Goal: Information Seeking & Learning: Learn about a topic

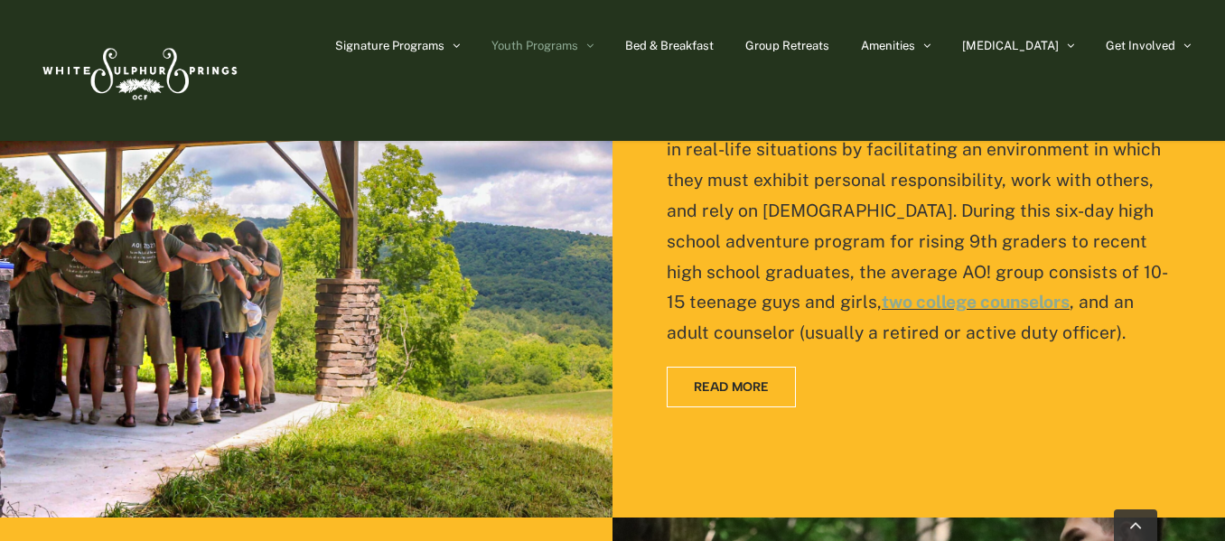
scroll to position [1598, 0]
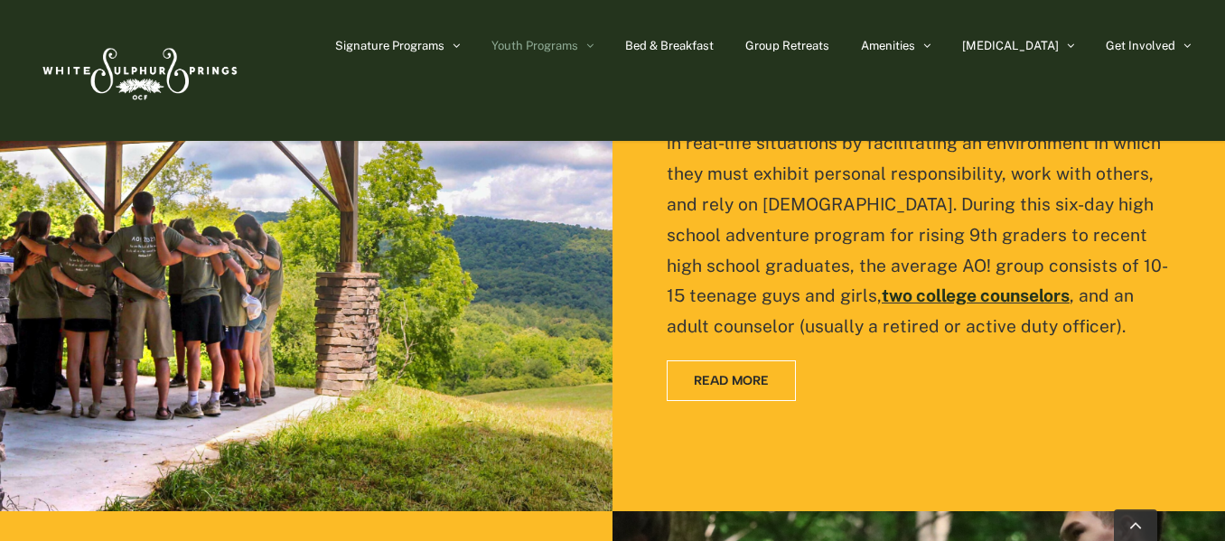
click at [1048, 285] on link "two college counselors" at bounding box center [976, 295] width 188 height 20
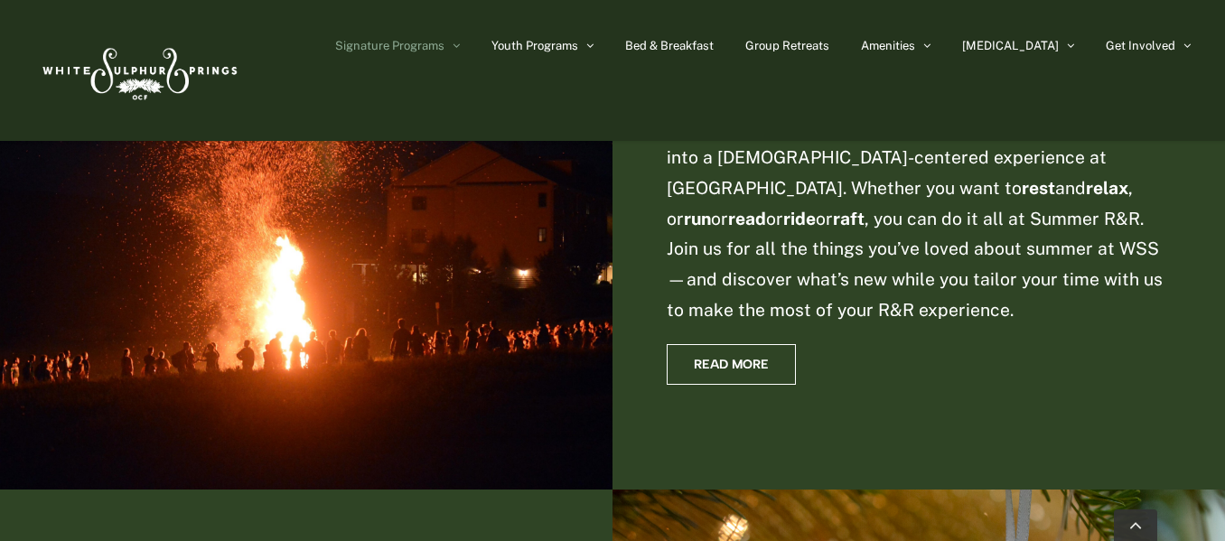
scroll to position [1099, 0]
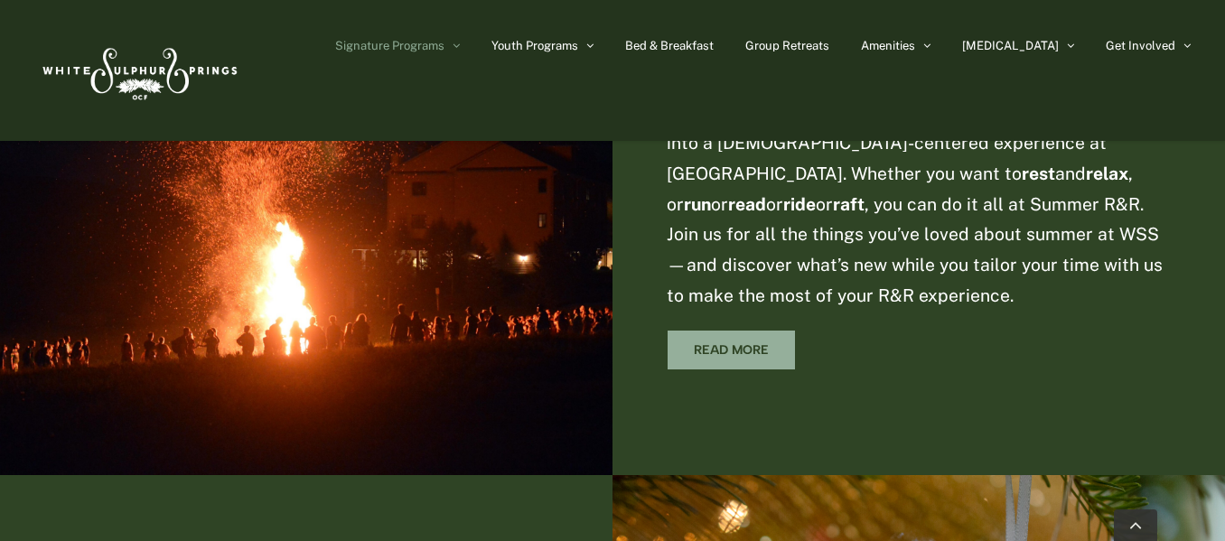
click at [693, 352] on link "Read More" at bounding box center [731, 350] width 129 height 41
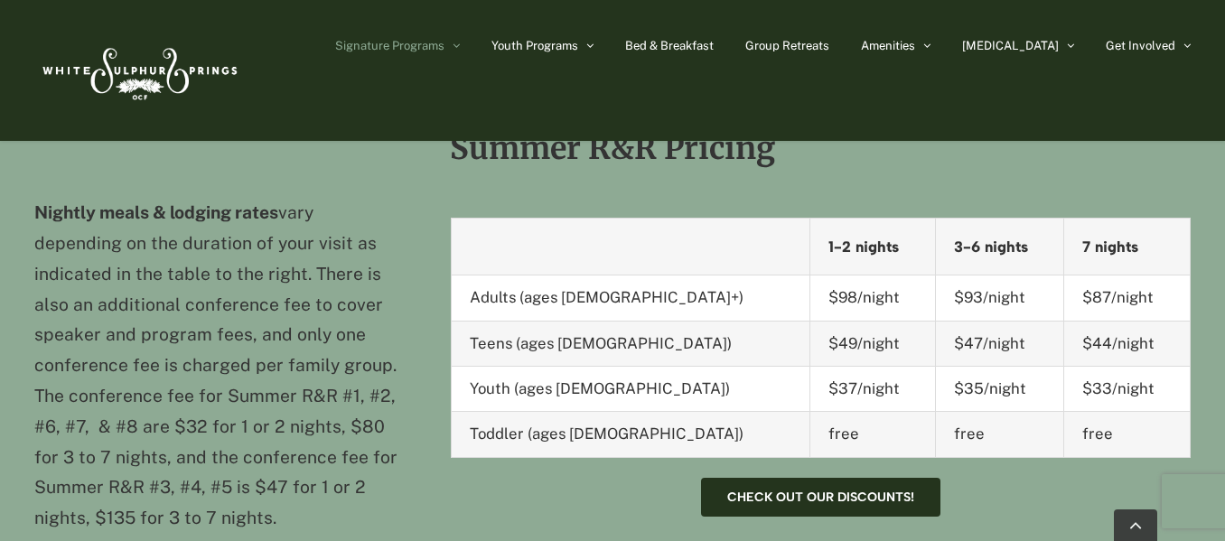
scroll to position [3018, 0]
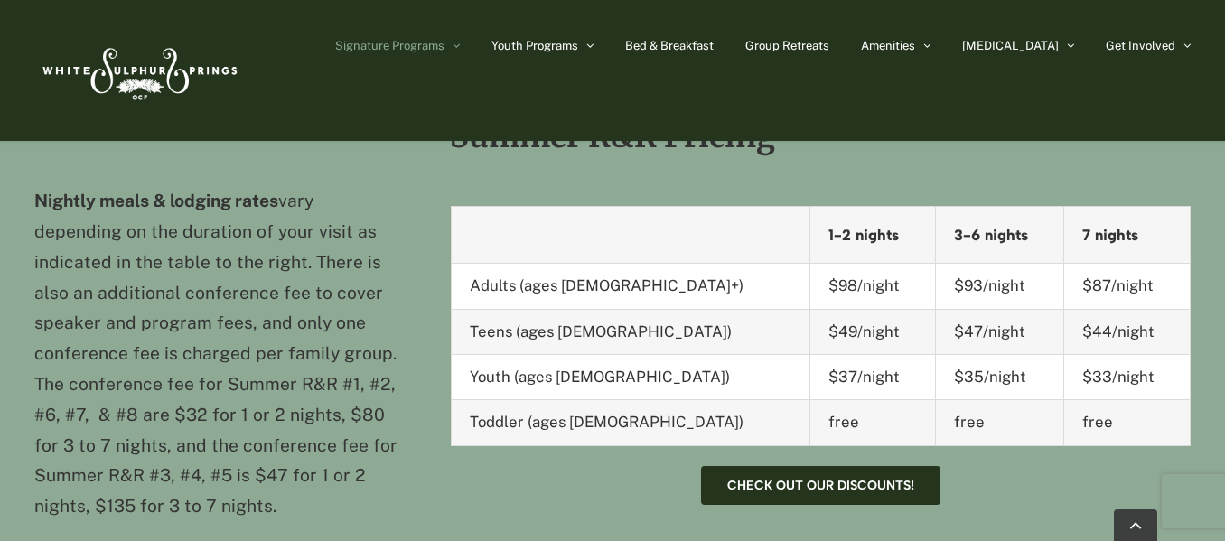
drag, startPoint x: 1224, startPoint y: 239, endPoint x: 1224, endPoint y: 273, distance: 33.4
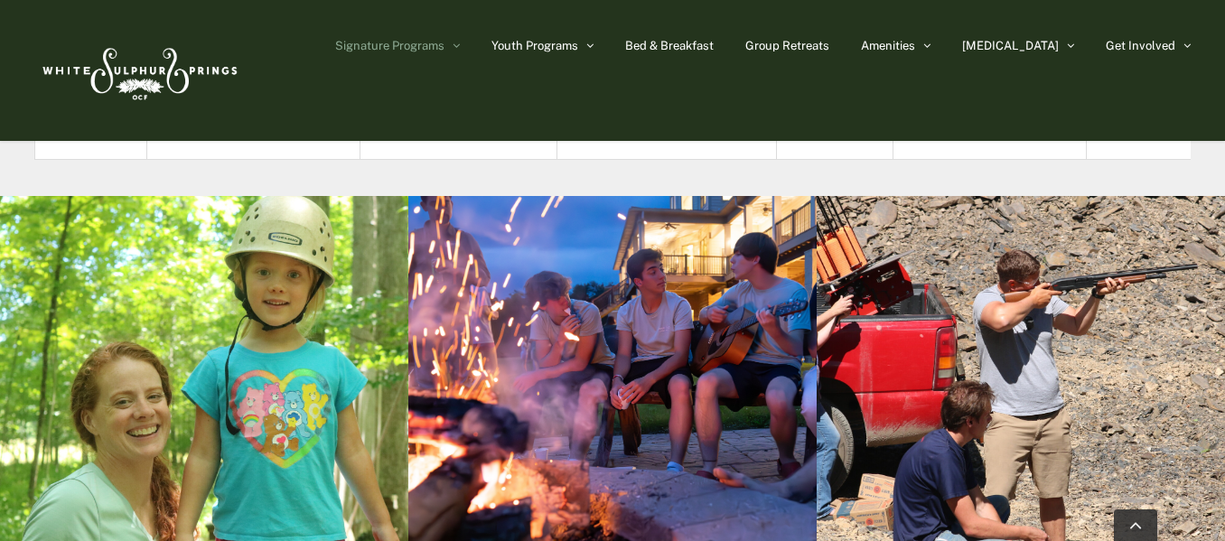
scroll to position [5815, 0]
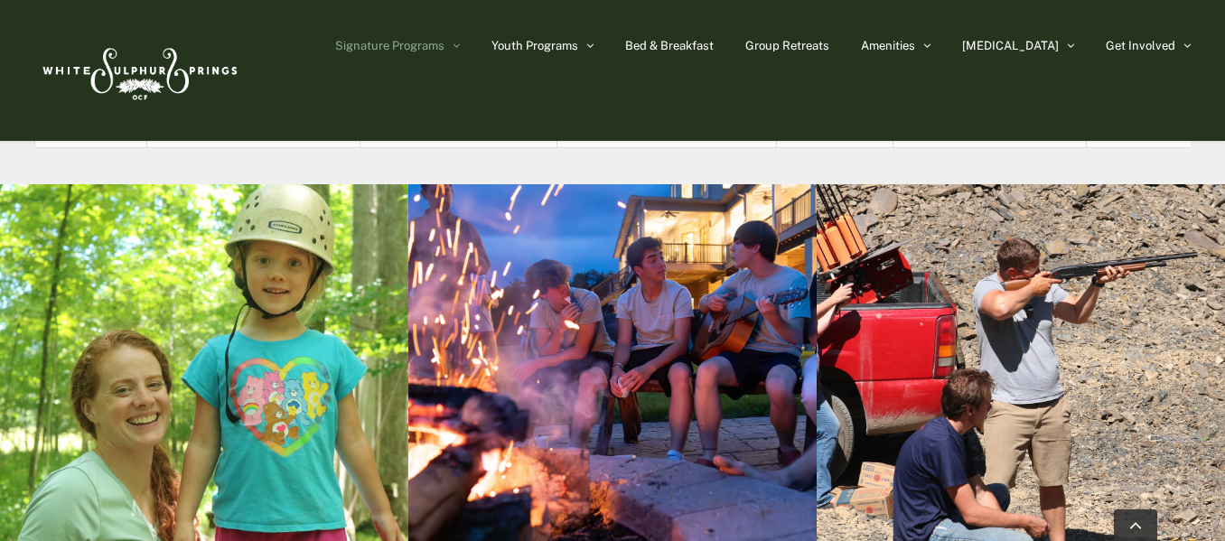
drag, startPoint x: 1066, startPoint y: 383, endPoint x: 1168, endPoint y: 262, distance: 158.3
click at [1168, 262] on div at bounding box center [1021, 392] width 408 height 417
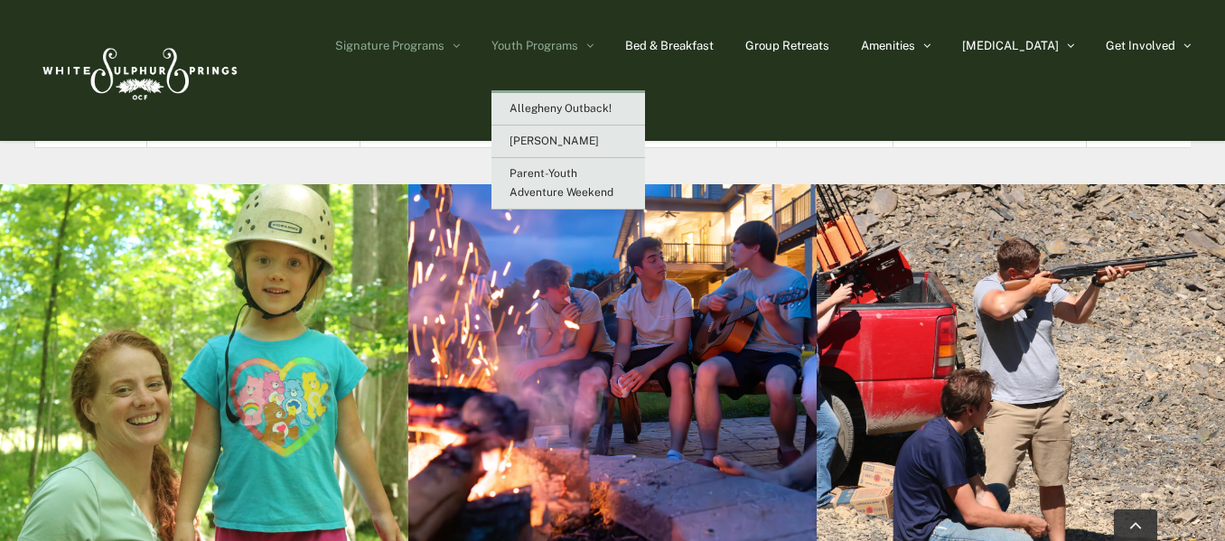
click at [578, 45] on span "Youth Programs" at bounding box center [534, 46] width 87 height 12
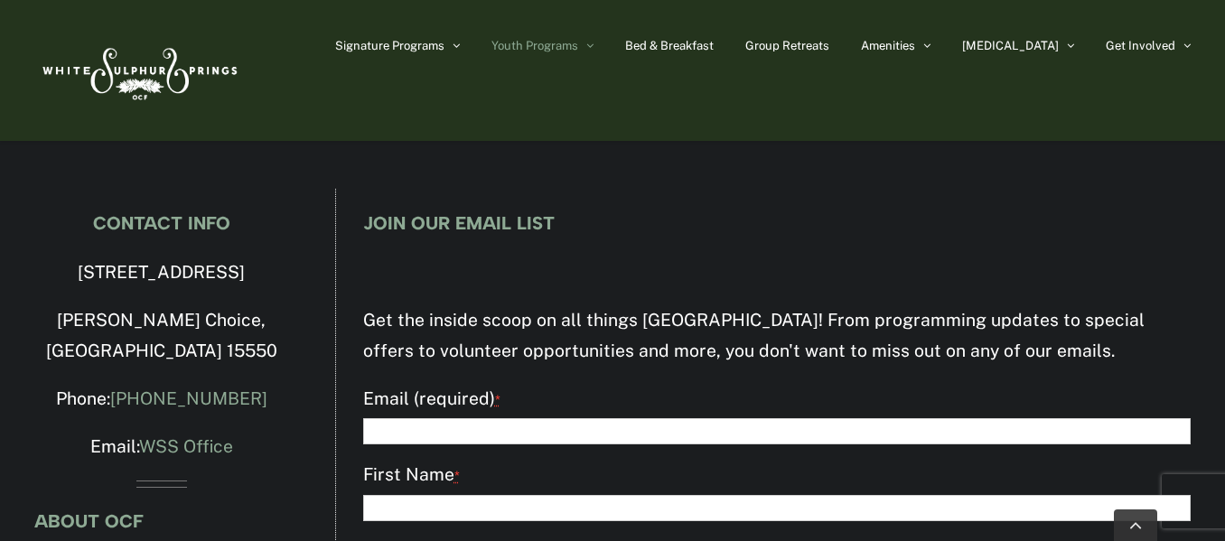
scroll to position [3052, 0]
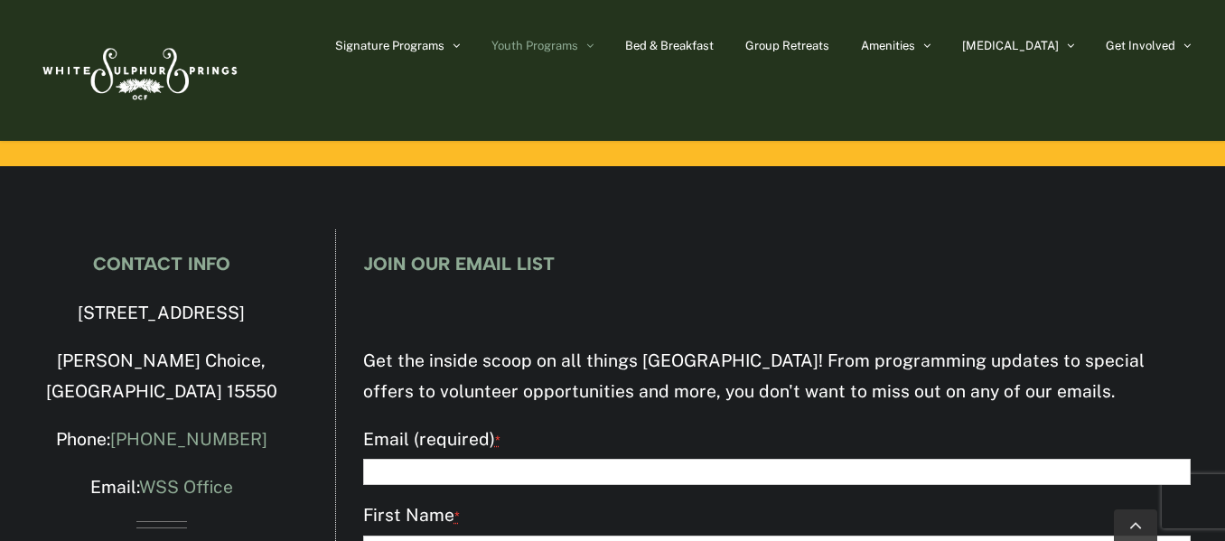
click at [376, 459] on input "Email (required) *" at bounding box center [776, 472] width 827 height 26
type input "******"
click at [622, 536] on input "First Name *" at bounding box center [776, 549] width 827 height 26
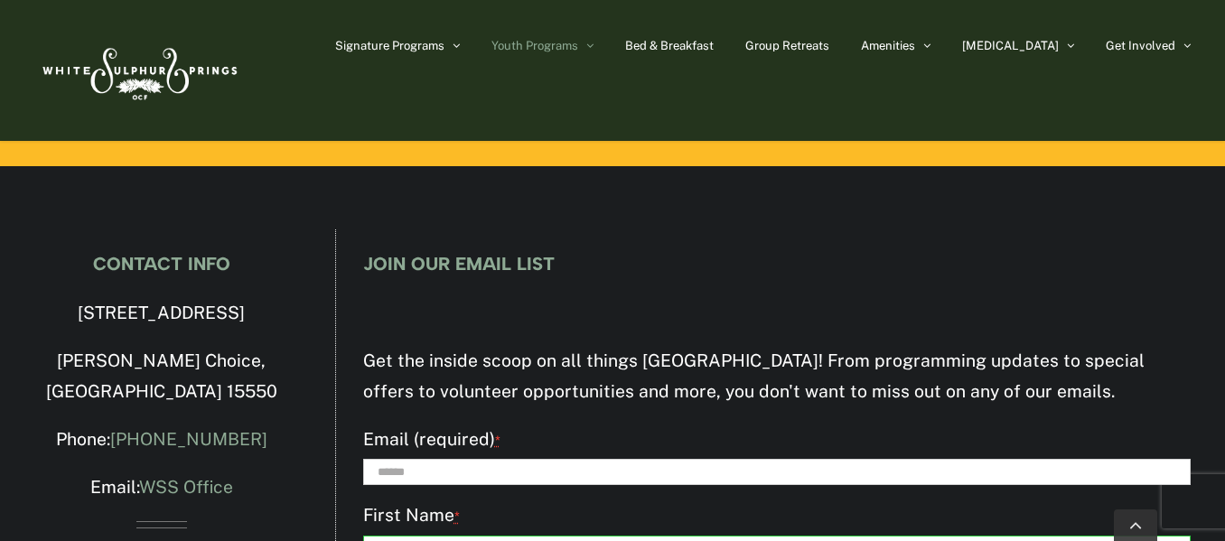
type input "*"
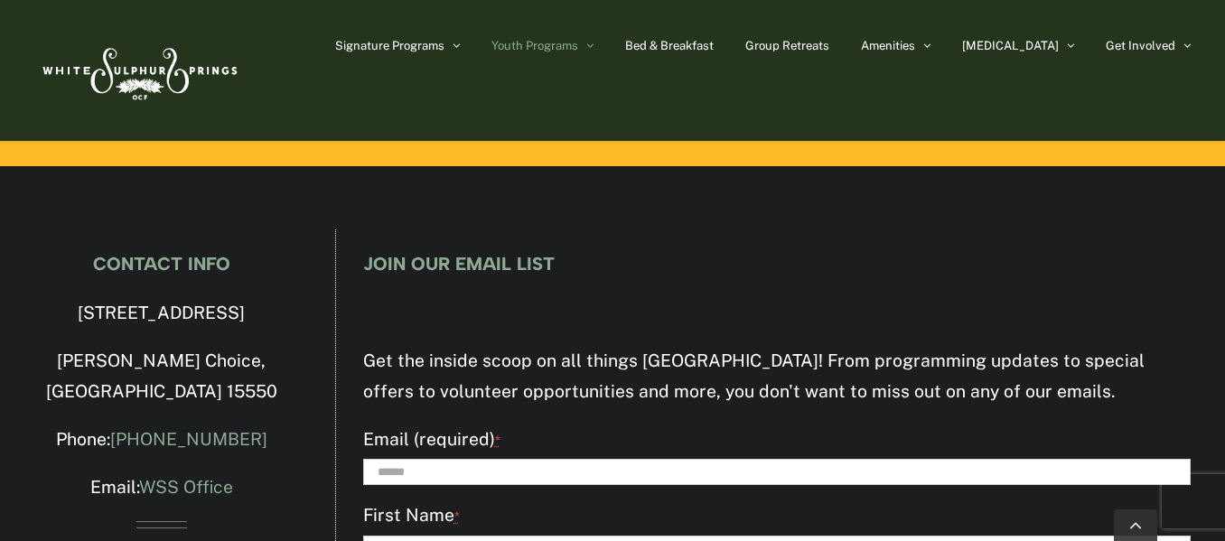
click at [411, 459] on input "******" at bounding box center [776, 472] width 827 height 26
type input "*"
type input "**********"
click at [380, 536] on input "First Name *" at bounding box center [776, 549] width 827 height 26
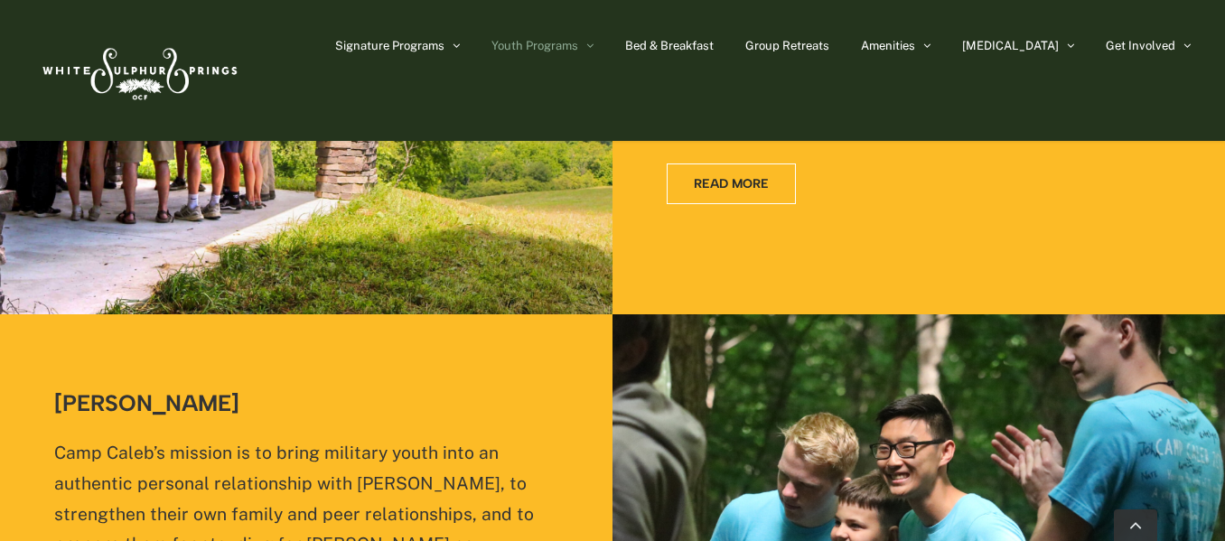
scroll to position [1322, 0]
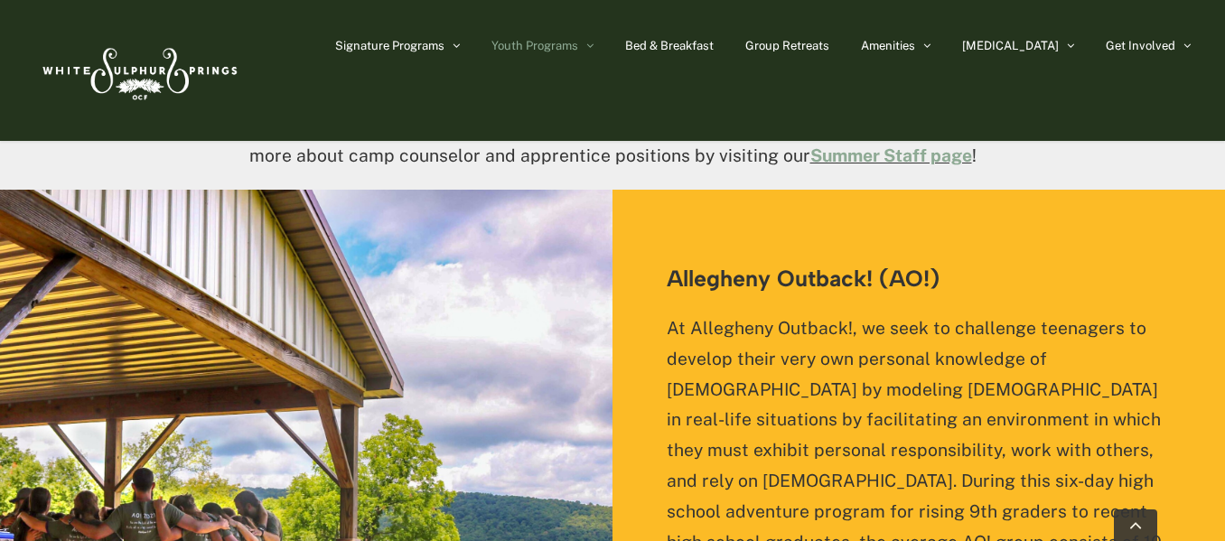
type input "***"
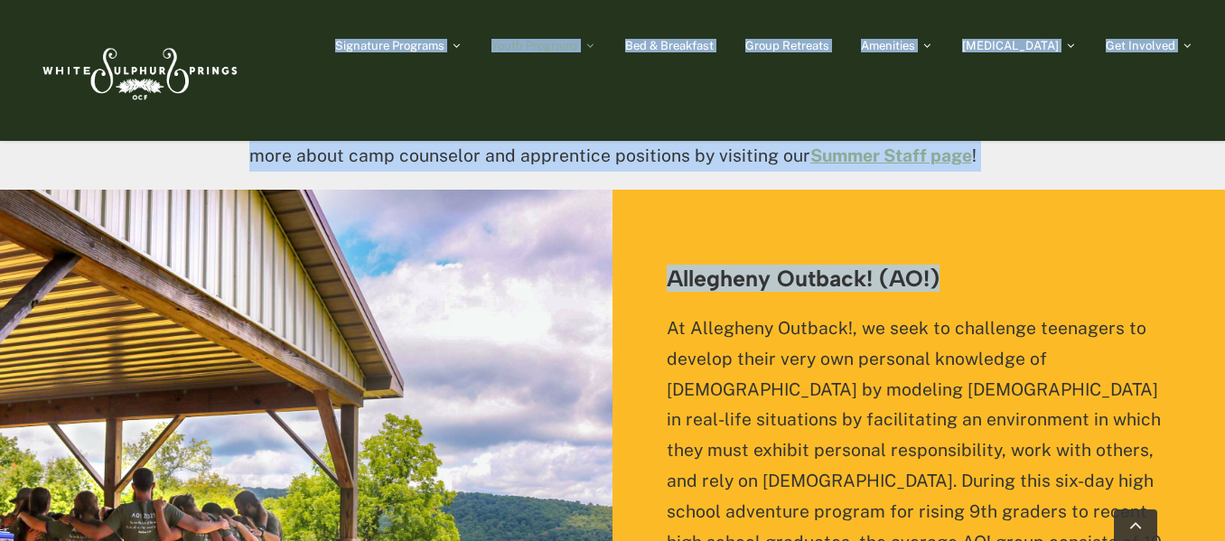
drag, startPoint x: 1222, startPoint y: 37, endPoint x: 1233, endPoint y: 286, distance: 249.6
click at [1122, 519] on link "Go to Top" at bounding box center [1135, 525] width 43 height 32
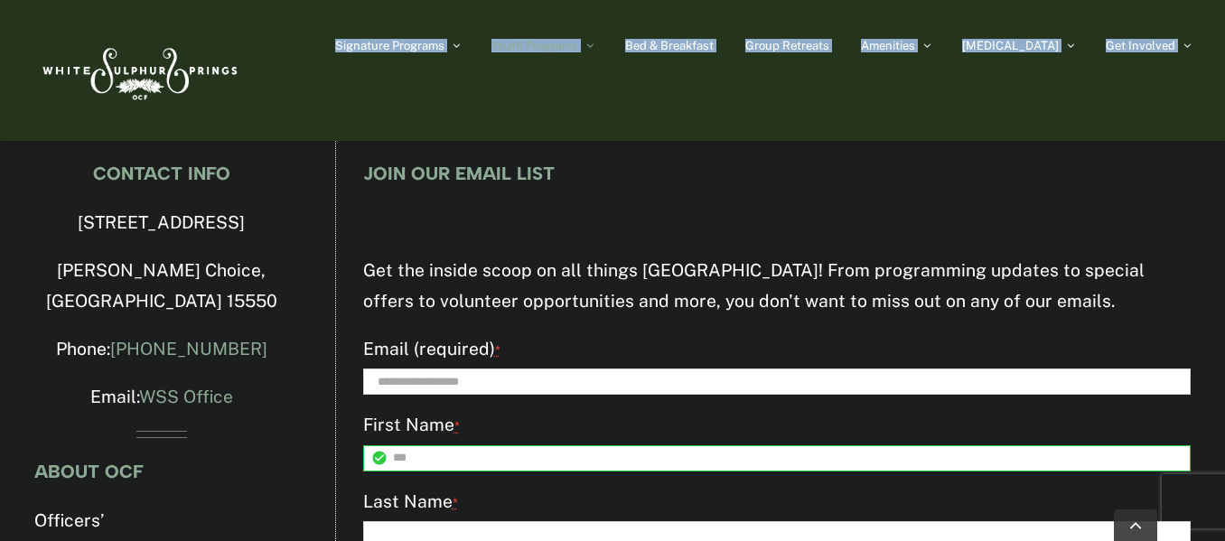
scroll to position [3149, 0]
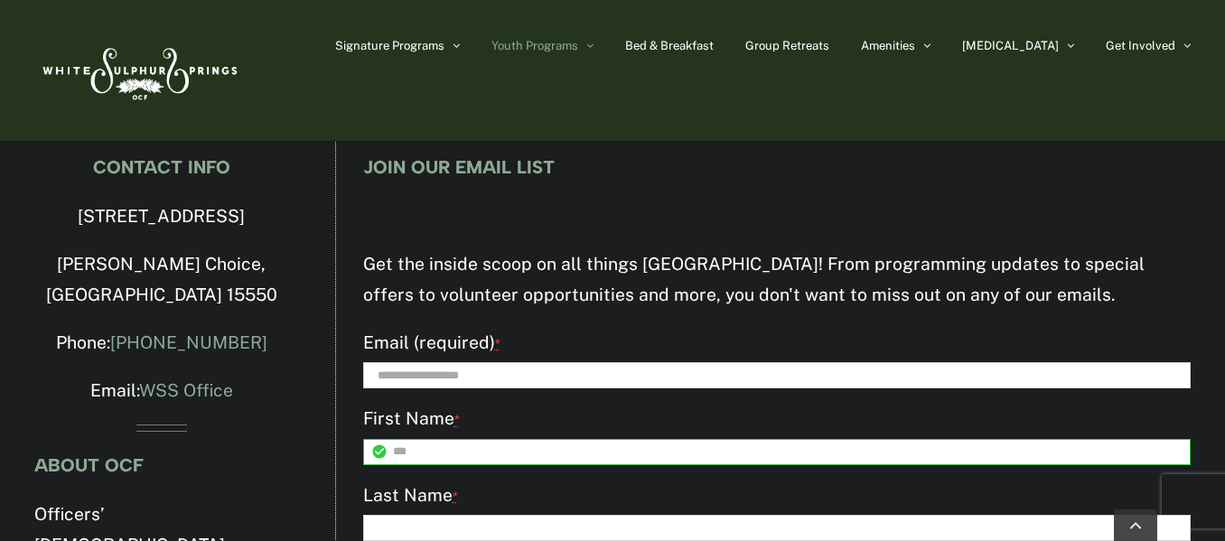
click at [375, 515] on input "Last Name *" at bounding box center [776, 528] width 827 height 26
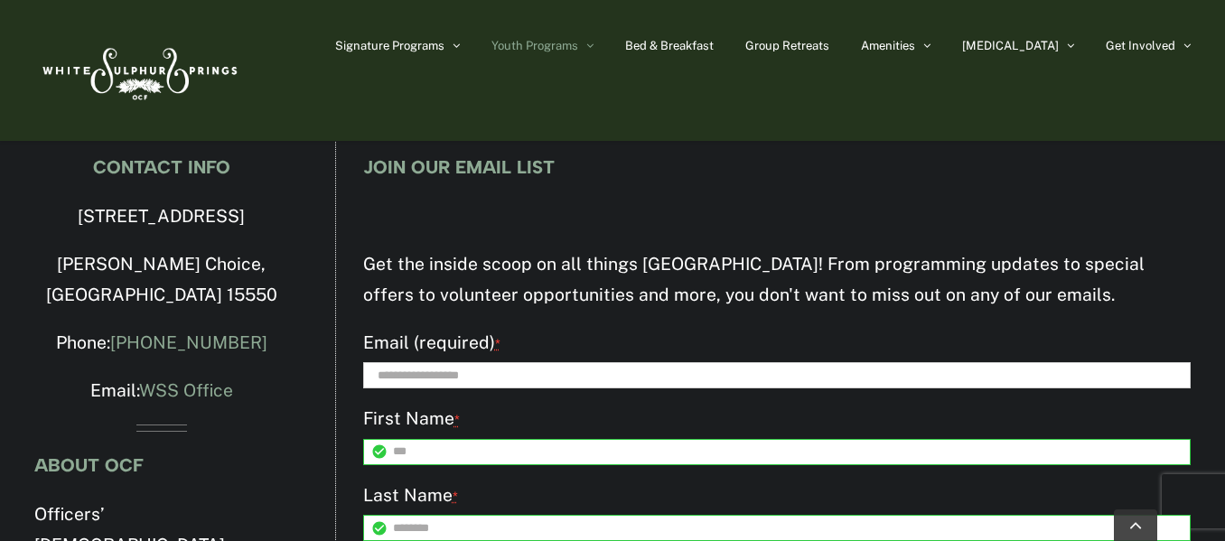
type input "********"
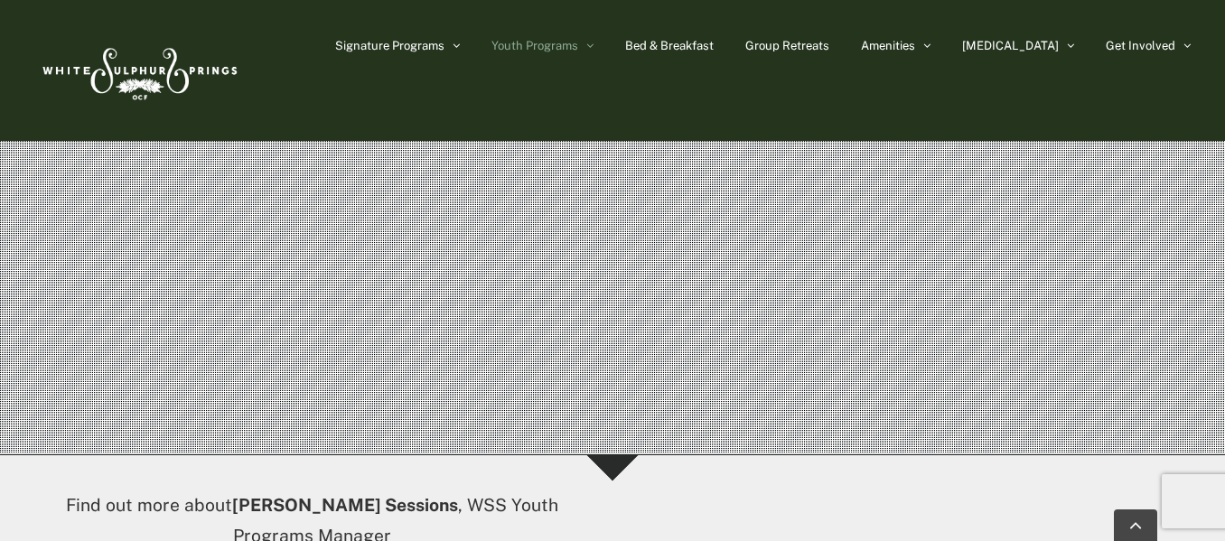
scroll to position [0, 0]
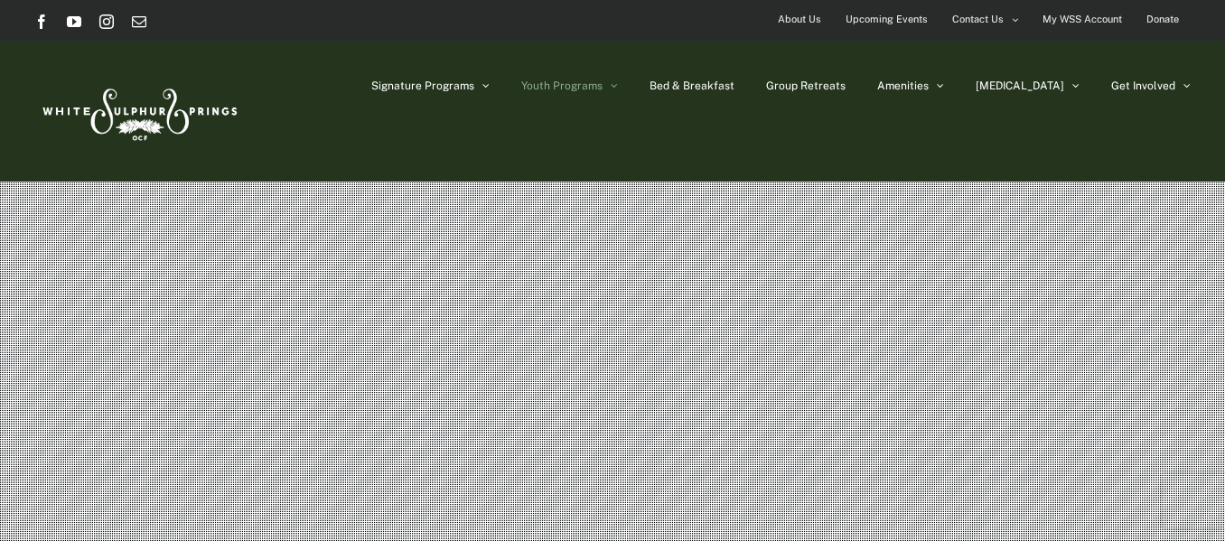
drag, startPoint x: 1049, startPoint y: 299, endPoint x: 1043, endPoint y: 229, distance: 70.7
click at [1046, 255] on rs-slide "Youth Programs" at bounding box center [612, 543] width 1225 height 723
click at [1043, 206] on rs-slide "Youth Programs" at bounding box center [612, 543] width 1225 height 723
drag, startPoint x: 1005, startPoint y: 204, endPoint x: 1223, endPoint y: 296, distance: 236.4
click at [1223, 296] on rs-slide "Youth Programs" at bounding box center [612, 543] width 1225 height 723
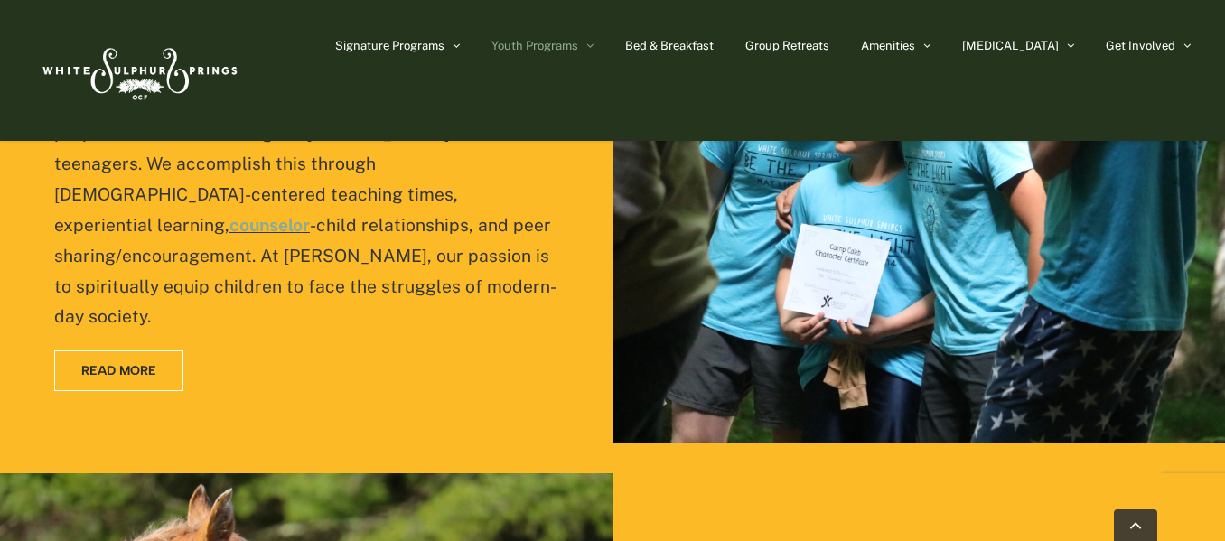
scroll to position [2679, 0]
